Goal: Book appointment/travel/reservation

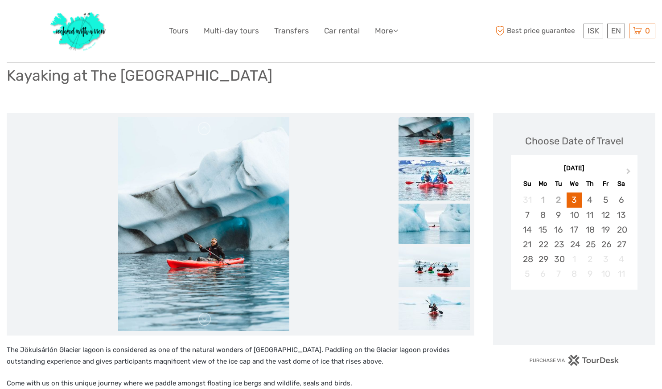
scroll to position [82, 0]
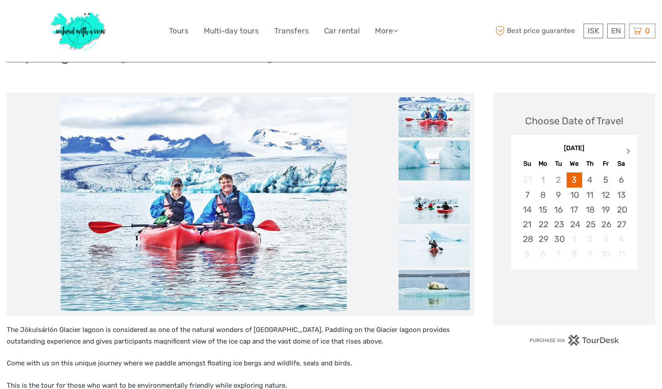
click at [624, 148] on button "Next Month" at bounding box center [629, 153] width 14 height 14
click at [519, 151] on span "Previous Month" at bounding box center [519, 153] width 0 height 13
click at [544, 194] on div "6" at bounding box center [543, 195] width 16 height 15
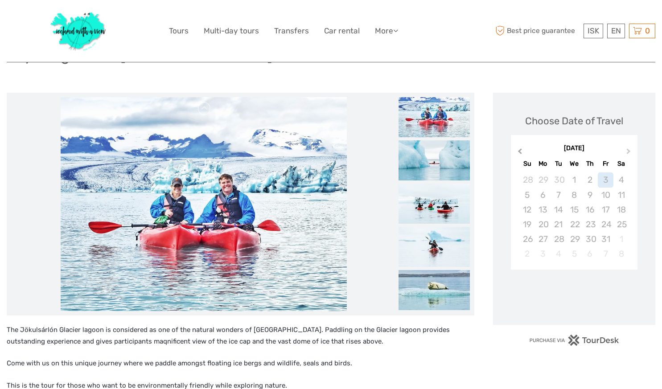
click at [524, 151] on button "Previous Month" at bounding box center [518, 153] width 14 height 14
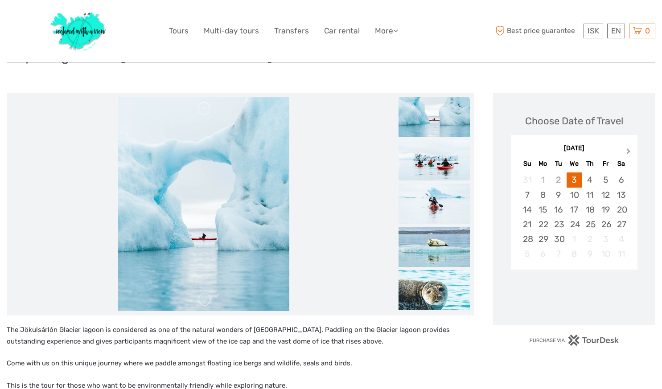
click at [628, 150] on span "Next Month" at bounding box center [628, 153] width 0 height 13
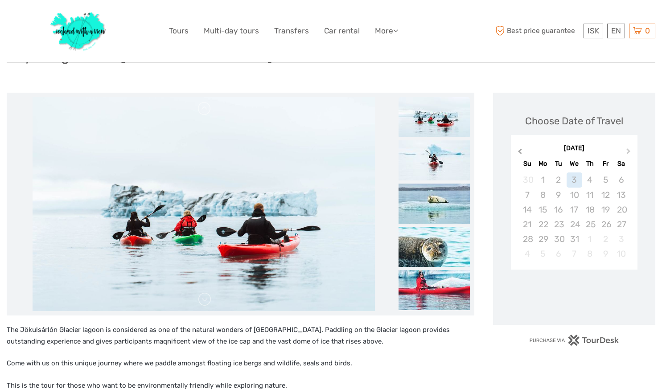
click at [519, 153] on span "Previous Month" at bounding box center [519, 153] width 0 height 13
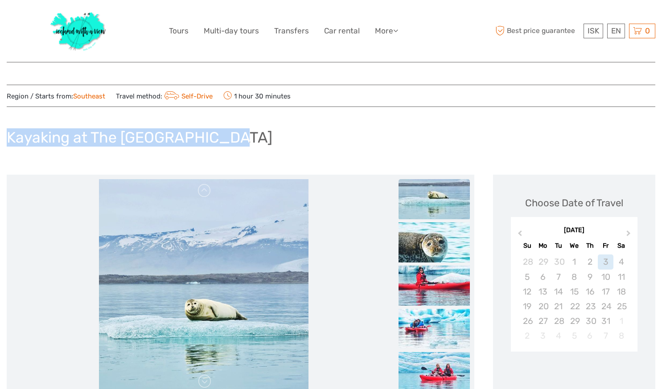
drag, startPoint x: 227, startPoint y: 135, endPoint x: 5, endPoint y: 149, distance: 222.7
copy h1 "Kayaking at The [GEOGRAPHIC_DATA]"
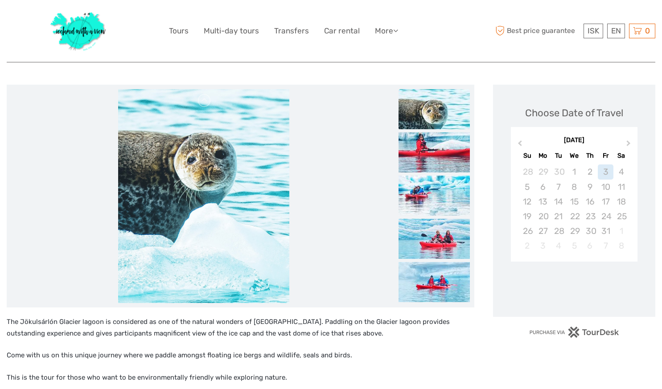
scroll to position [89, 0]
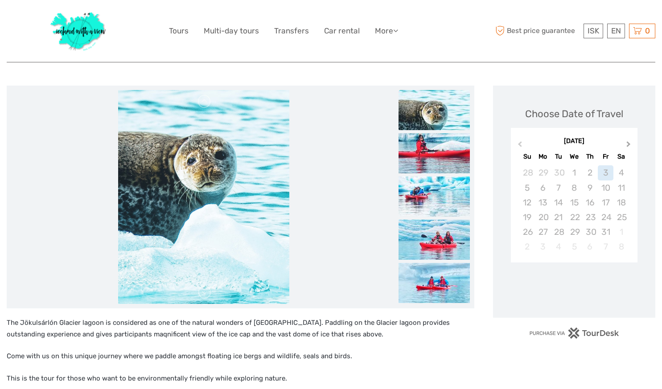
click at [624, 141] on button "Next Month" at bounding box center [629, 146] width 14 height 14
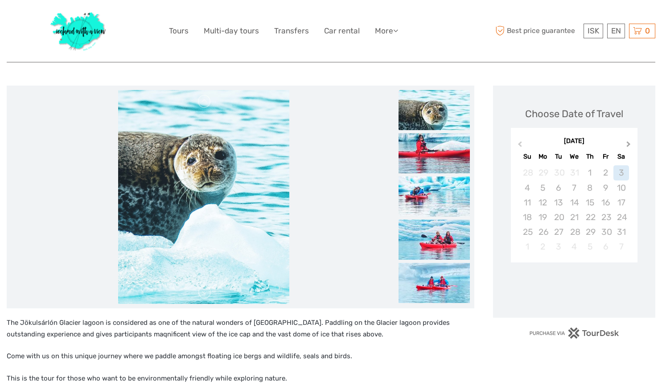
click at [624, 141] on button "Next Month" at bounding box center [629, 146] width 14 height 14
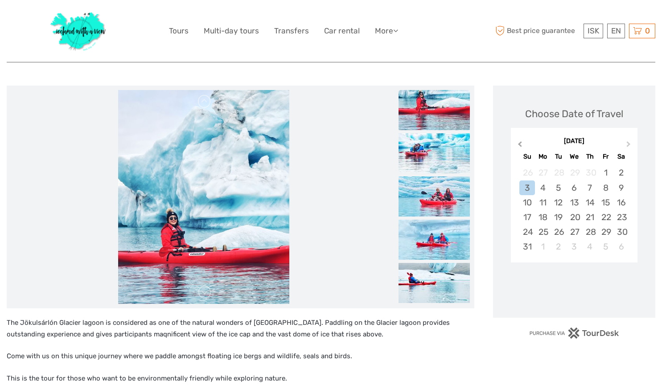
click at [519, 142] on span "Previous Month" at bounding box center [519, 145] width 0 height 13
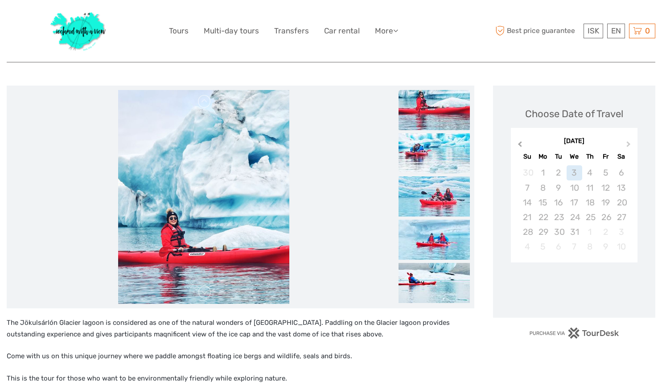
click at [519, 142] on span "Previous Month" at bounding box center [519, 145] width 0 height 13
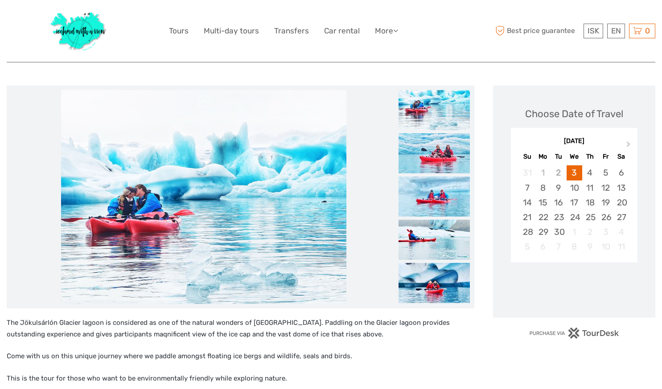
click at [521, 142] on div "[DATE]" at bounding box center [573, 141] width 127 height 9
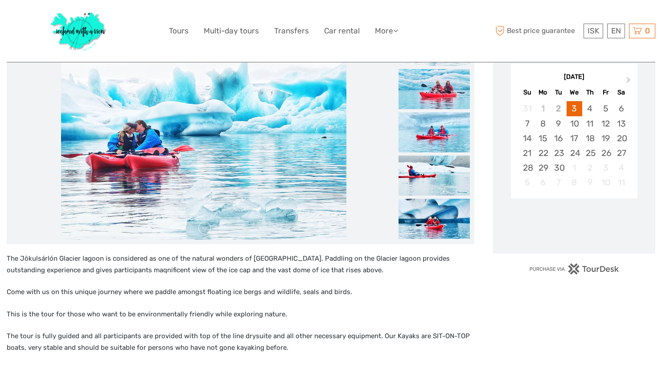
scroll to position [158, 0]
